Goal: Task Accomplishment & Management: Use online tool/utility

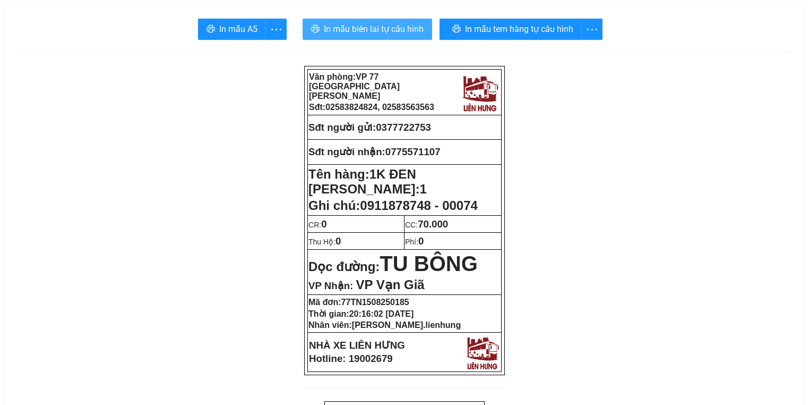
click at [406, 25] on span "In mẫu biên lai tự cấu hình" at bounding box center [374, 28] width 100 height 13
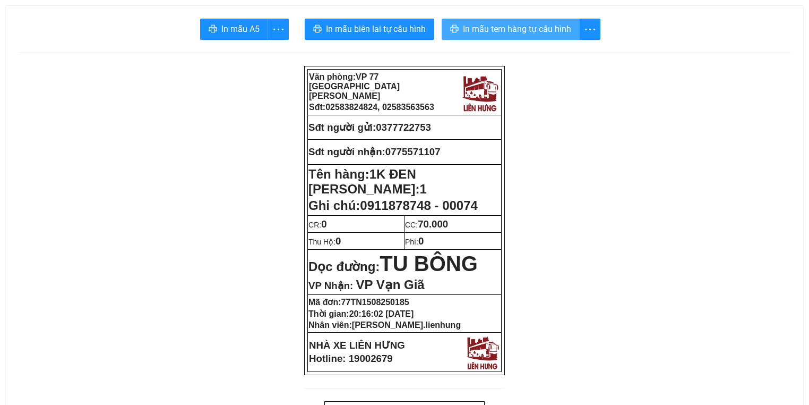
click at [480, 28] on span "In mẫu tem hàng tự cấu hình" at bounding box center [517, 28] width 108 height 13
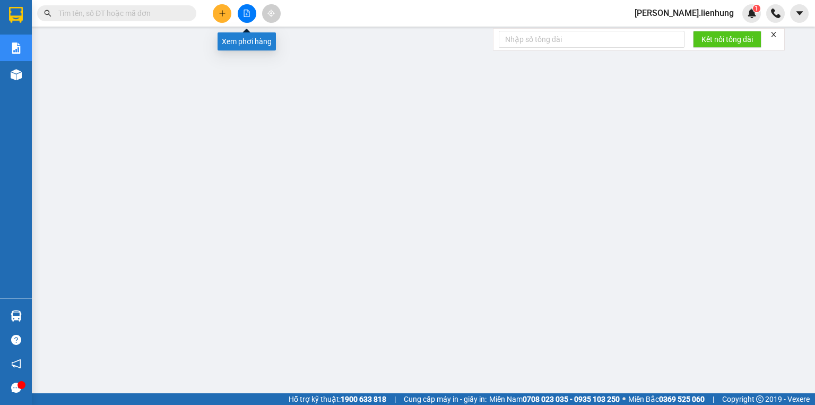
click at [252, 11] on button at bounding box center [247, 13] width 19 height 19
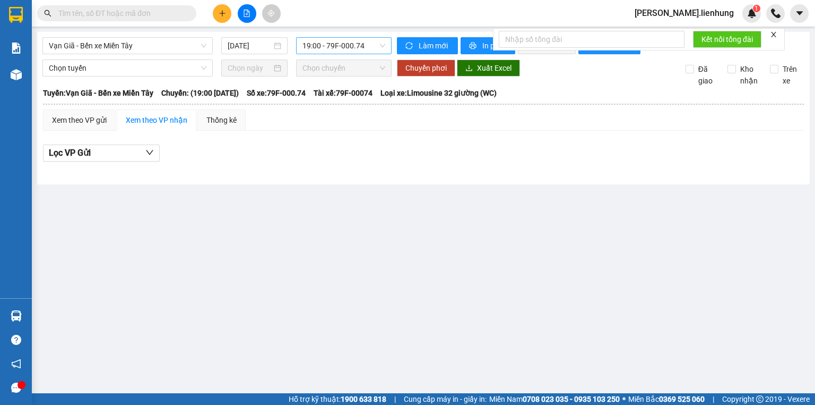
click at [369, 47] on span "19:00 - 79F-000.74" at bounding box center [344, 46] width 83 height 16
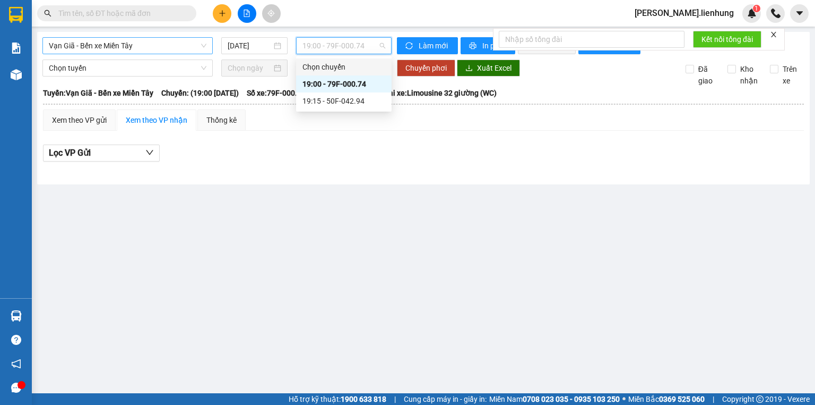
click at [140, 47] on span "Vạn Giã - Bến xe Miền Tây" at bounding box center [128, 46] width 158 height 16
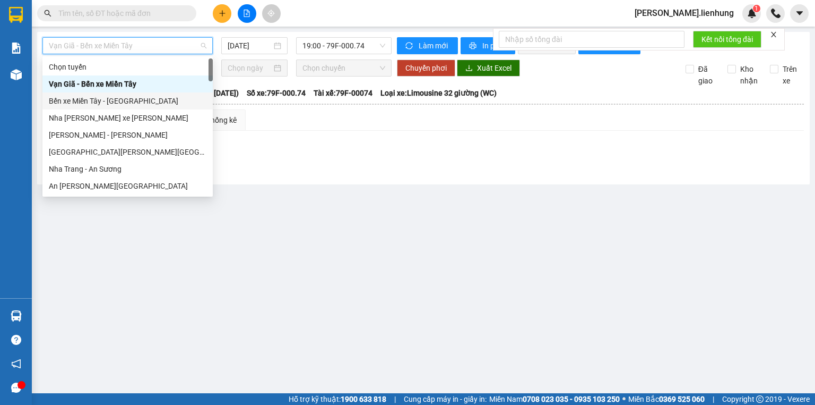
click at [126, 94] on div "Bến xe Miền Tây - Nha Trang" at bounding box center [127, 100] width 170 height 17
type input "15/08/2025"
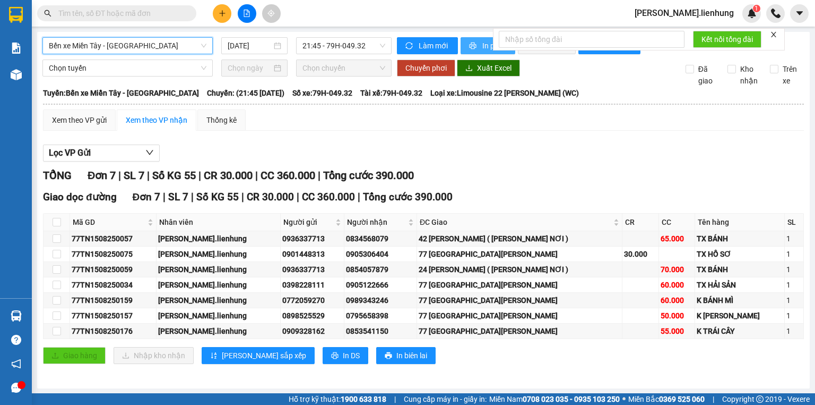
click at [483, 42] on span "In phơi" at bounding box center [495, 46] width 24 height 12
